Goal: Entertainment & Leisure: Consume media (video, audio)

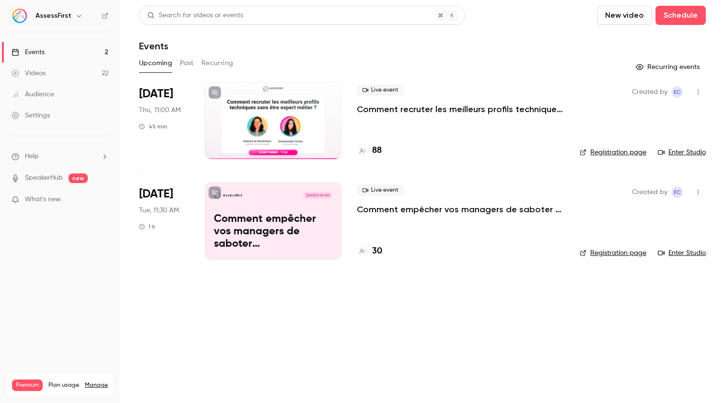
click at [400, 113] on p "Comment recruter les meilleurs profils techniques sans être expert métier ?" at bounding box center [461, 110] width 208 height 12
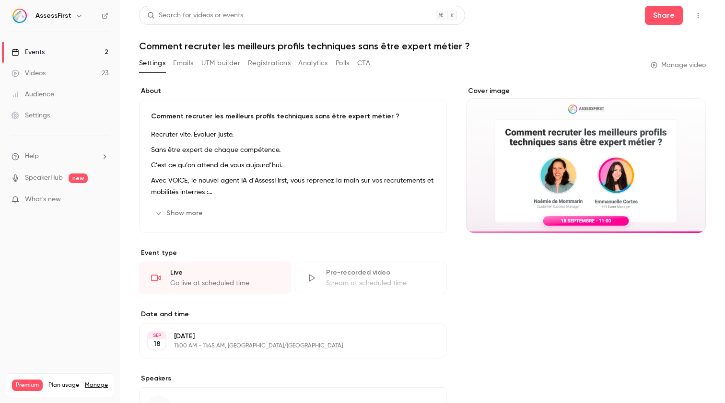
click at [346, 65] on button "Polls" at bounding box center [343, 63] width 14 height 15
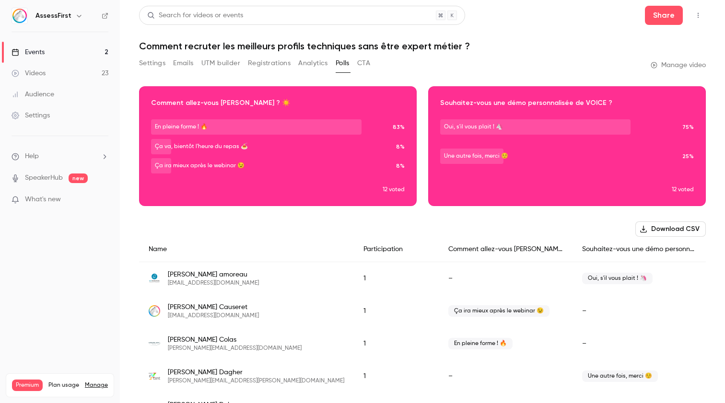
click at [663, 229] on button "Download CSV" at bounding box center [670, 228] width 70 height 15
click at [252, 63] on button "Registrations" at bounding box center [269, 63] width 43 height 15
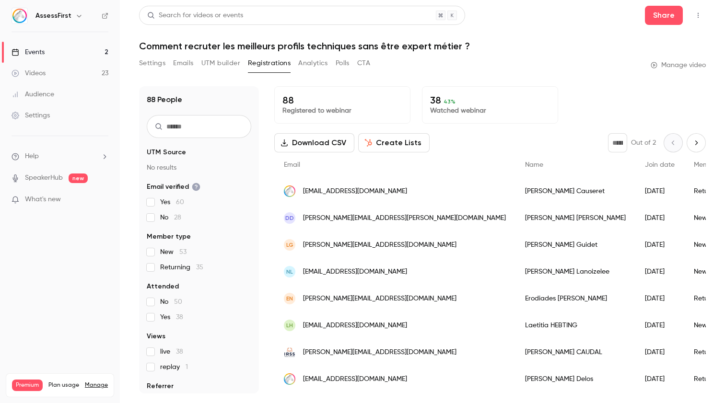
click at [320, 145] on button "Download CSV" at bounding box center [314, 142] width 80 height 19
click at [157, 63] on button "Settings" at bounding box center [152, 63] width 26 height 15
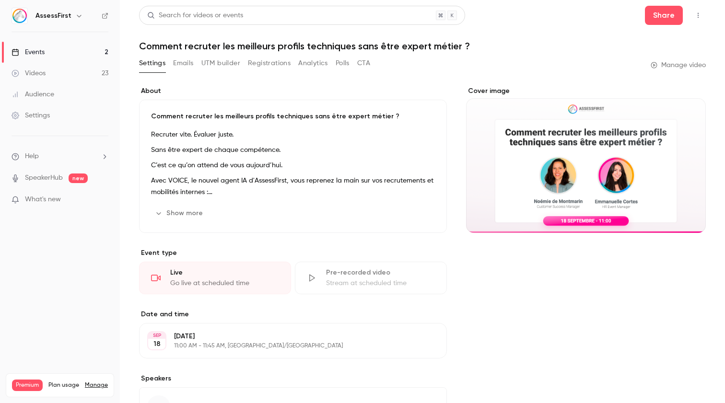
click at [178, 61] on button "Emails" at bounding box center [183, 63] width 20 height 15
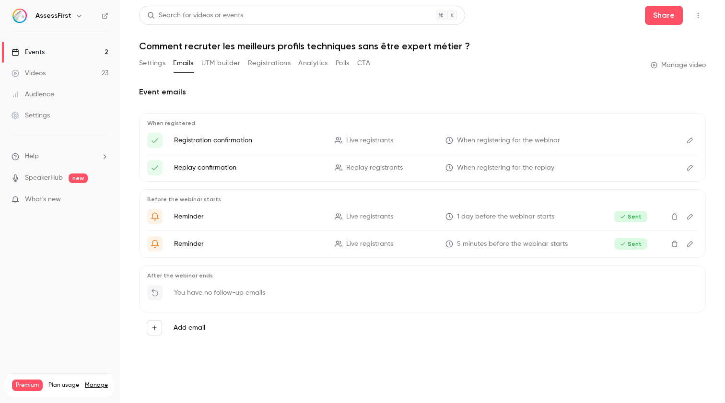
click at [218, 63] on button "UTM builder" at bounding box center [220, 63] width 39 height 15
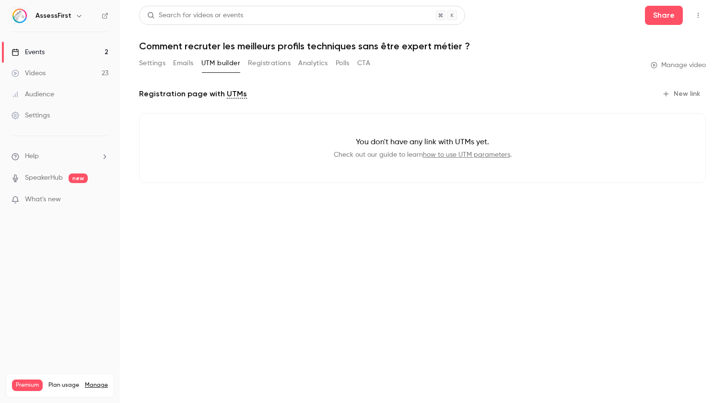
click at [247, 69] on div "Settings Emails UTM builder Registrations Analytics Polls CTA" at bounding box center [254, 63] width 231 height 15
click at [263, 68] on button "Registrations" at bounding box center [269, 63] width 43 height 15
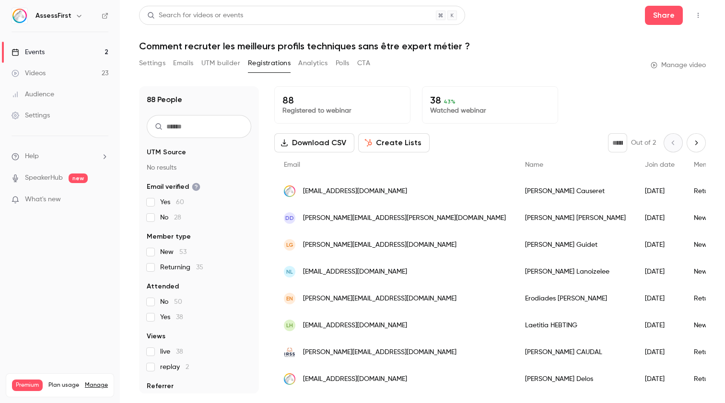
click at [310, 64] on button "Analytics" at bounding box center [313, 63] width 30 height 15
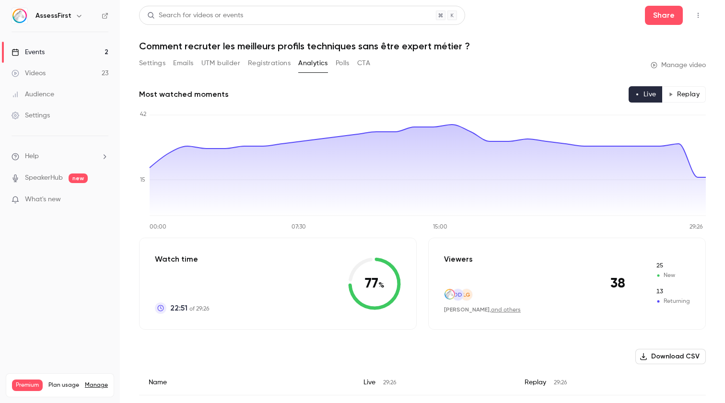
click at [146, 59] on button "Settings" at bounding box center [152, 63] width 26 height 15
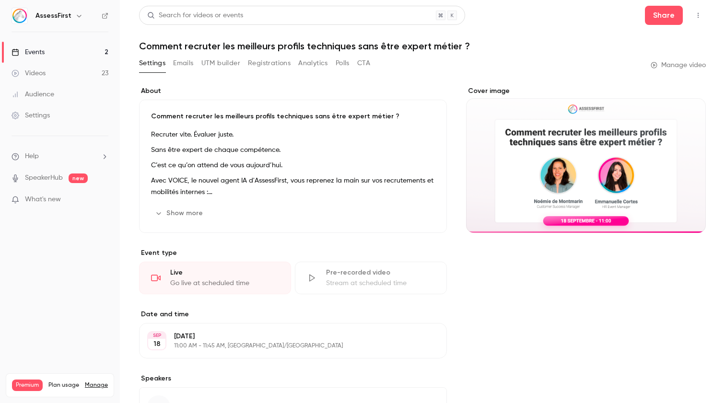
click at [82, 53] on link "Events 2" at bounding box center [60, 52] width 120 height 21
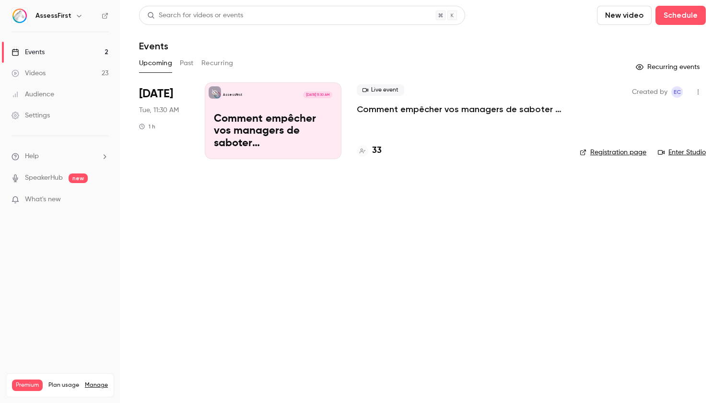
click at [184, 61] on button "Past" at bounding box center [187, 63] width 14 height 15
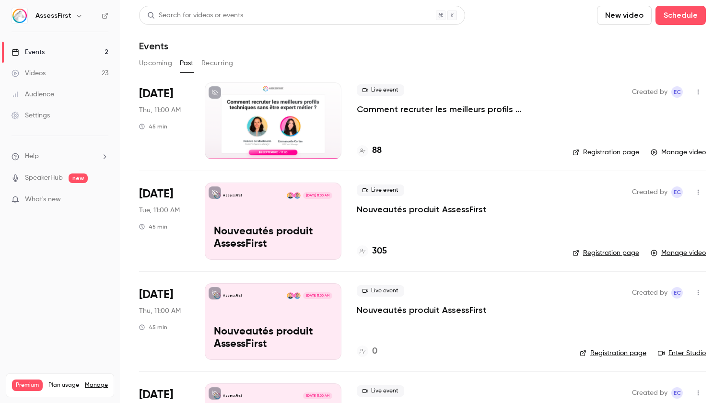
click at [417, 111] on p "Comment recruter les meilleurs profils techniques sans être expert métier ?" at bounding box center [457, 110] width 200 height 12
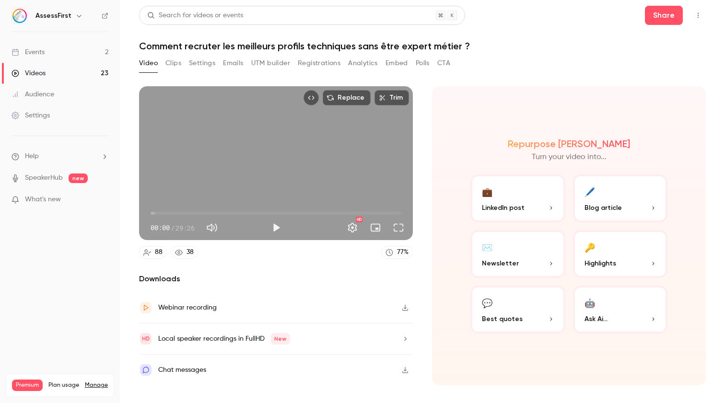
click at [406, 309] on icon "button" at bounding box center [405, 307] width 8 height 7
click at [272, 228] on button "Play" at bounding box center [275, 227] width 19 height 19
click at [275, 228] on button "Pause" at bounding box center [275, 227] width 19 height 19
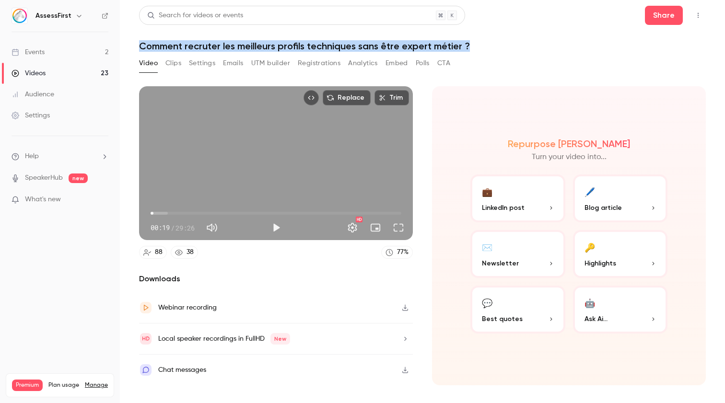
drag, startPoint x: 139, startPoint y: 47, endPoint x: 474, endPoint y: 43, distance: 334.1
click at [474, 43] on h1 "Comment recruter les meilleurs profils techniques sans être expert métier ?" at bounding box center [422, 46] width 567 height 12
copy h1 "Comment recruter les meilleurs profils techniques sans être expert métier ?"
type input "****"
click at [200, 67] on button "Settings" at bounding box center [202, 63] width 26 height 15
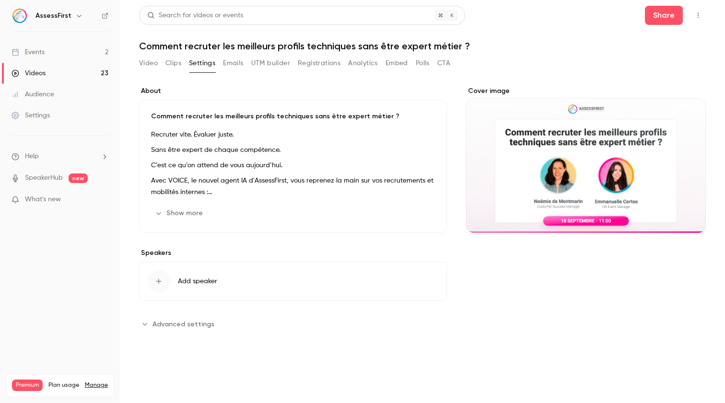
click at [205, 159] on div "Recruter vite. Évaluer juste. Sans être expert de chaque compétence. C’est ce q…" at bounding box center [293, 163] width 284 height 69
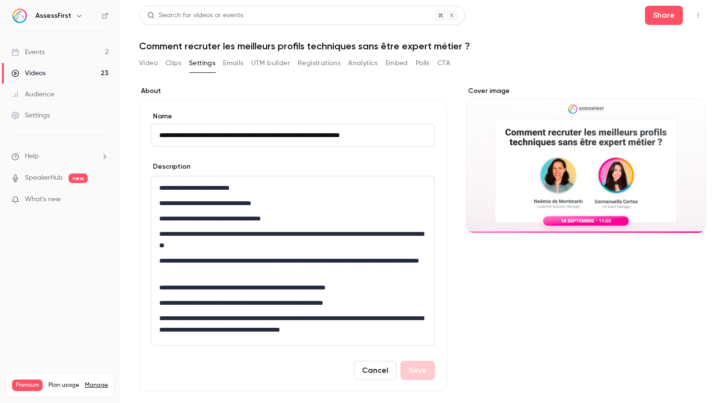
click at [192, 224] on p "**********" at bounding box center [292, 219] width 267 height 12
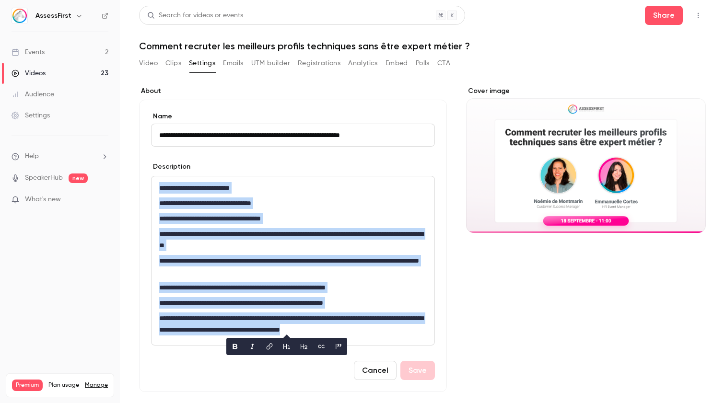
copy div "**********"
